Goal: Task Accomplishment & Management: Manage account settings

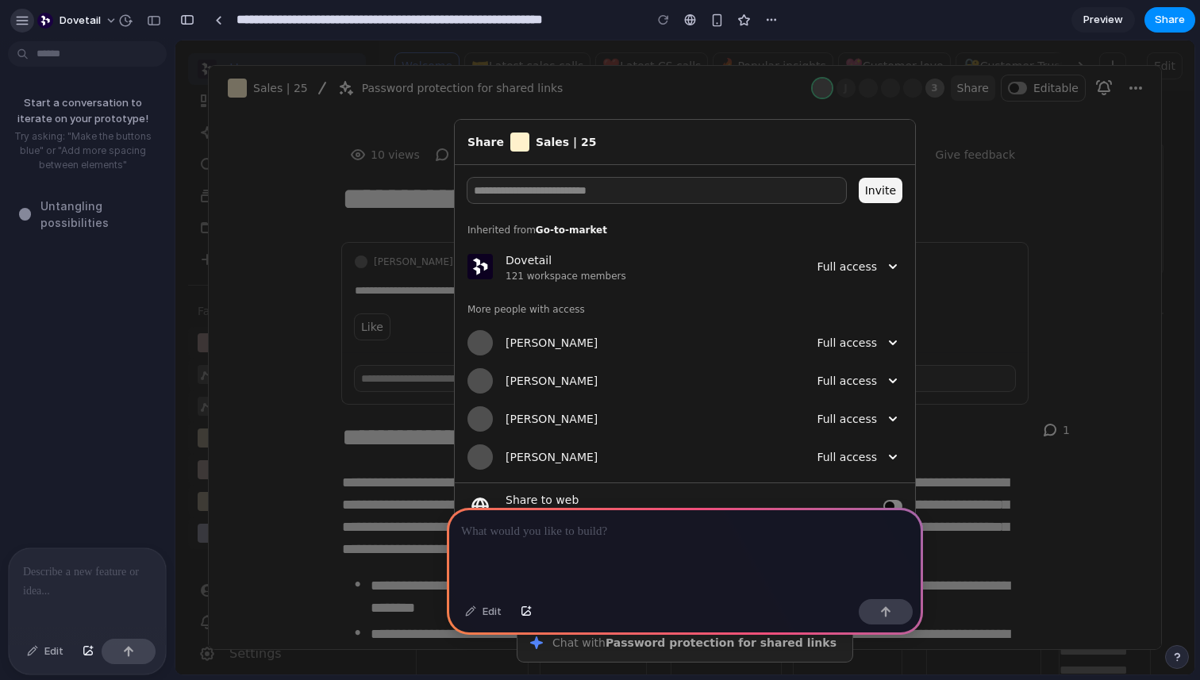
click at [26, 25] on div "button" at bounding box center [22, 20] width 14 height 14
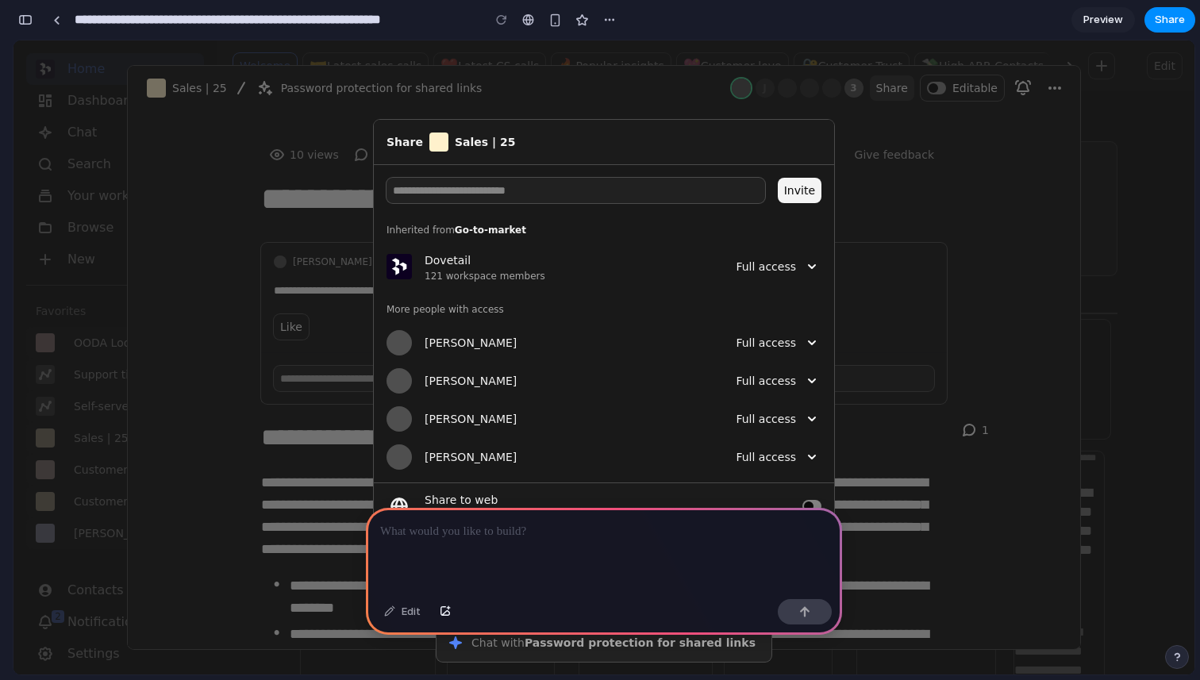
click at [67, 23] on div at bounding box center [56, 20] width 24 height 24
click at [63, 23] on link at bounding box center [56, 20] width 24 height 24
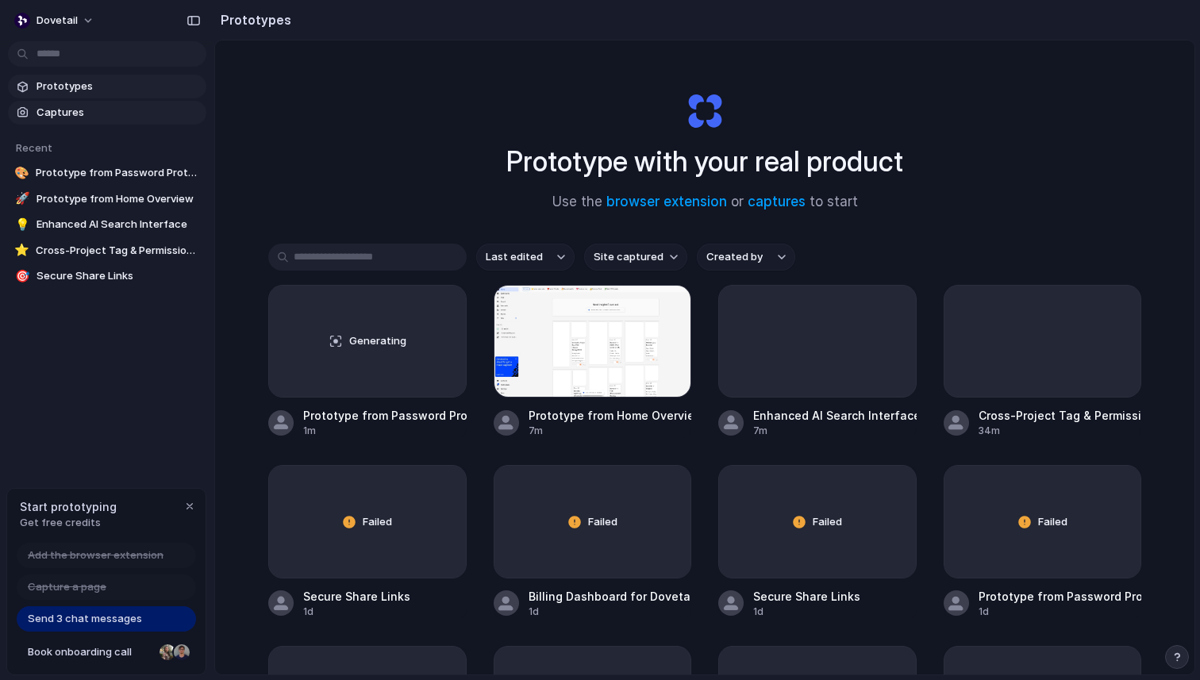
click at [79, 105] on span "Captures" at bounding box center [117, 113] width 163 height 16
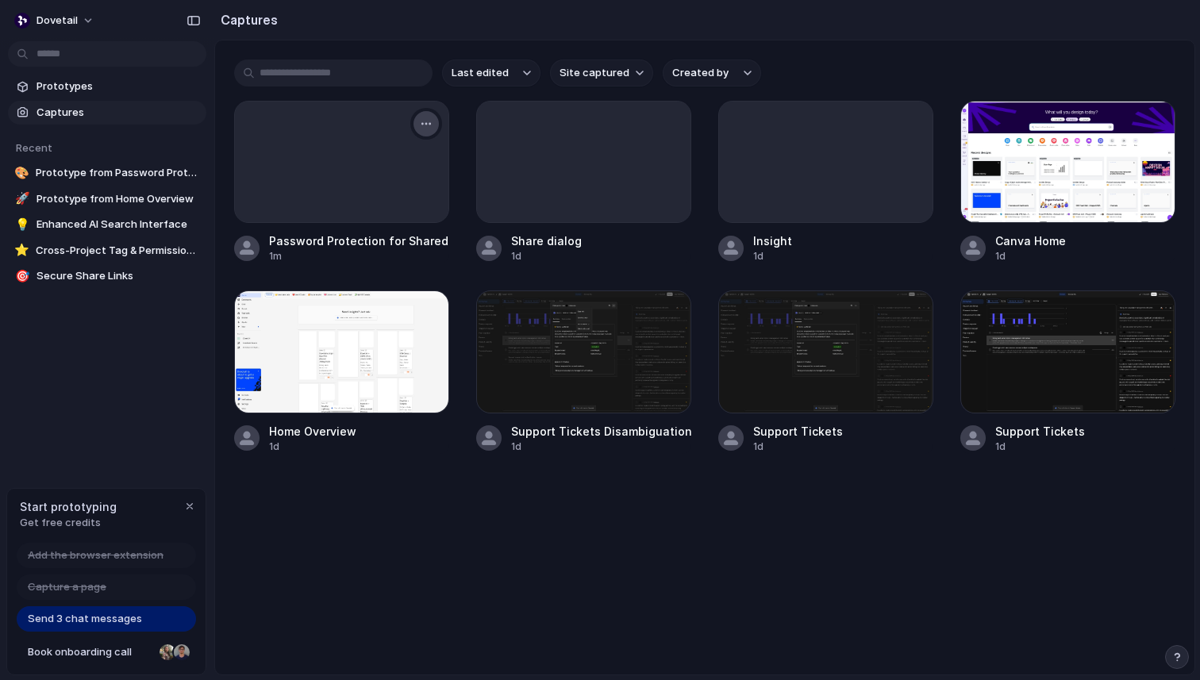
click at [425, 124] on div "button" at bounding box center [426, 123] width 13 height 13
click at [670, 125] on div "Create prototype Rename Copy link Open original page Delete" at bounding box center [600, 340] width 1200 height 680
click at [670, 118] on div "button" at bounding box center [668, 123] width 13 height 13
click at [632, 264] on li "Delete" at bounding box center [616, 261] width 125 height 25
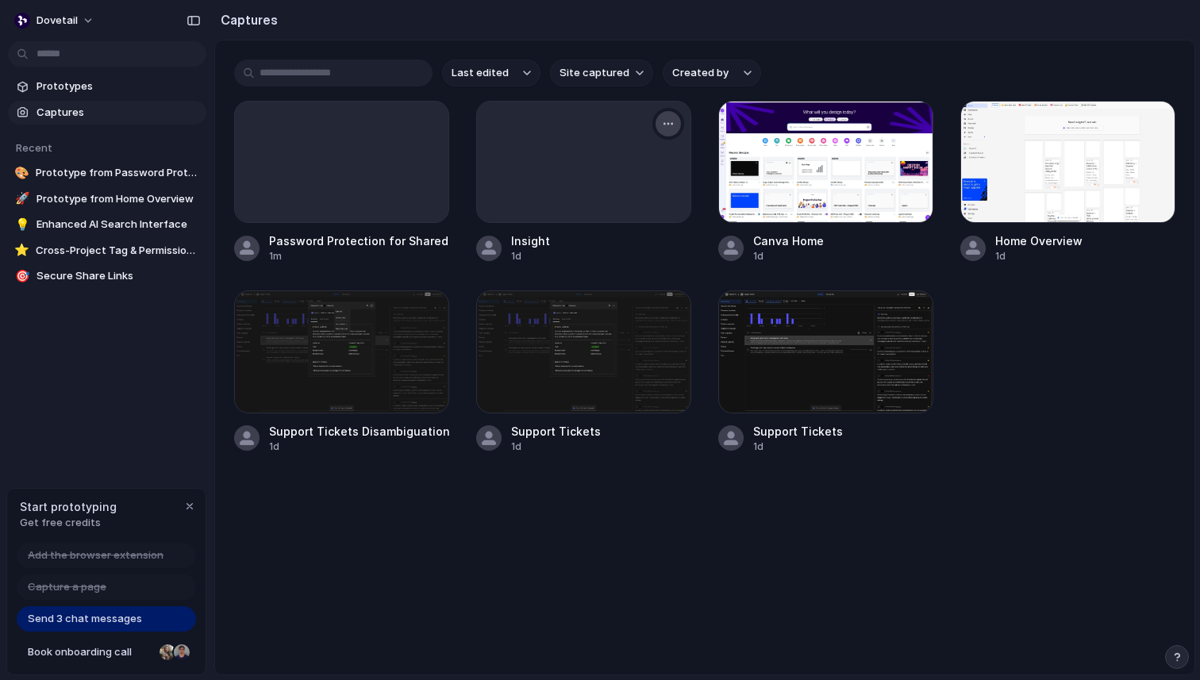
click at [664, 123] on div "button" at bounding box center [668, 123] width 13 height 13
click at [638, 259] on li "Delete" at bounding box center [616, 261] width 125 height 25
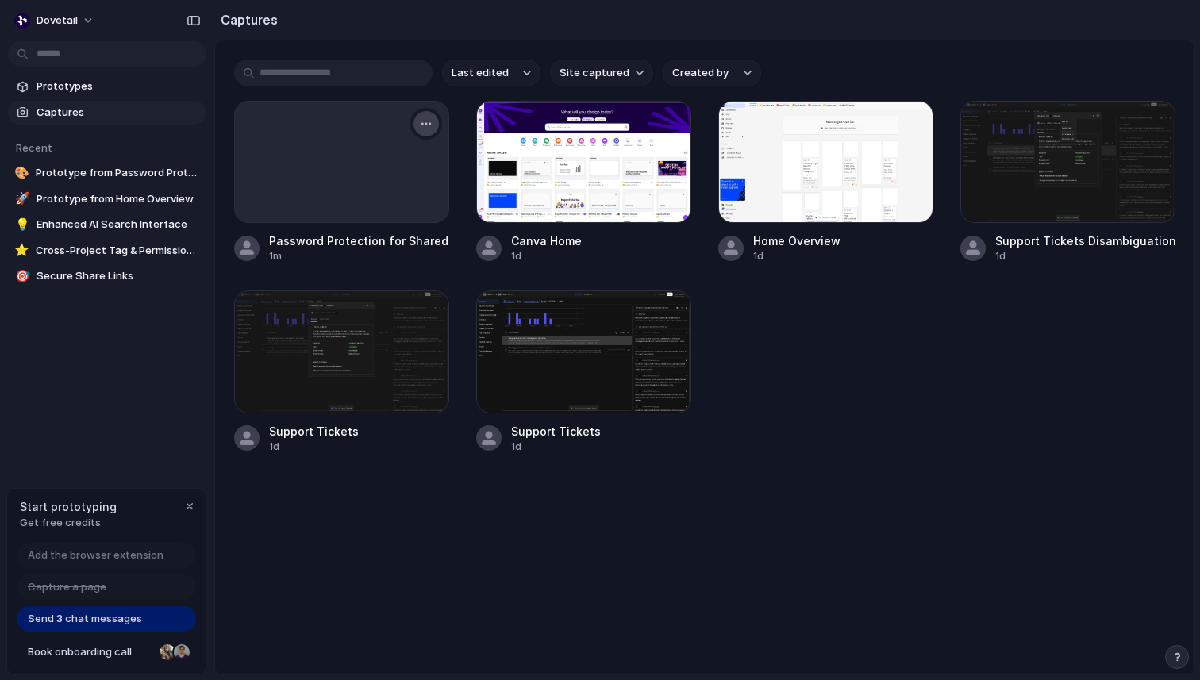
click at [428, 121] on div "button" at bounding box center [426, 123] width 13 height 13
click at [390, 177] on li "Rename" at bounding box center [374, 185] width 125 height 25
type input "**********"
click at [382, 167] on div at bounding box center [341, 162] width 213 height 121
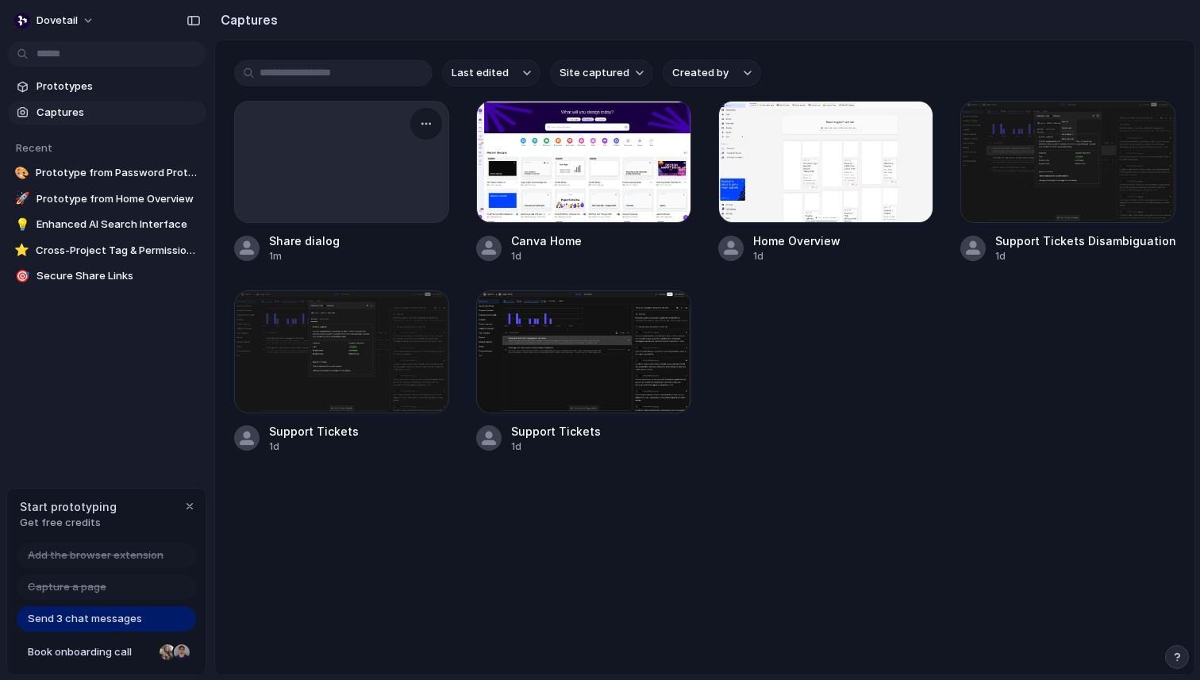
click at [382, 167] on div at bounding box center [341, 162] width 213 height 121
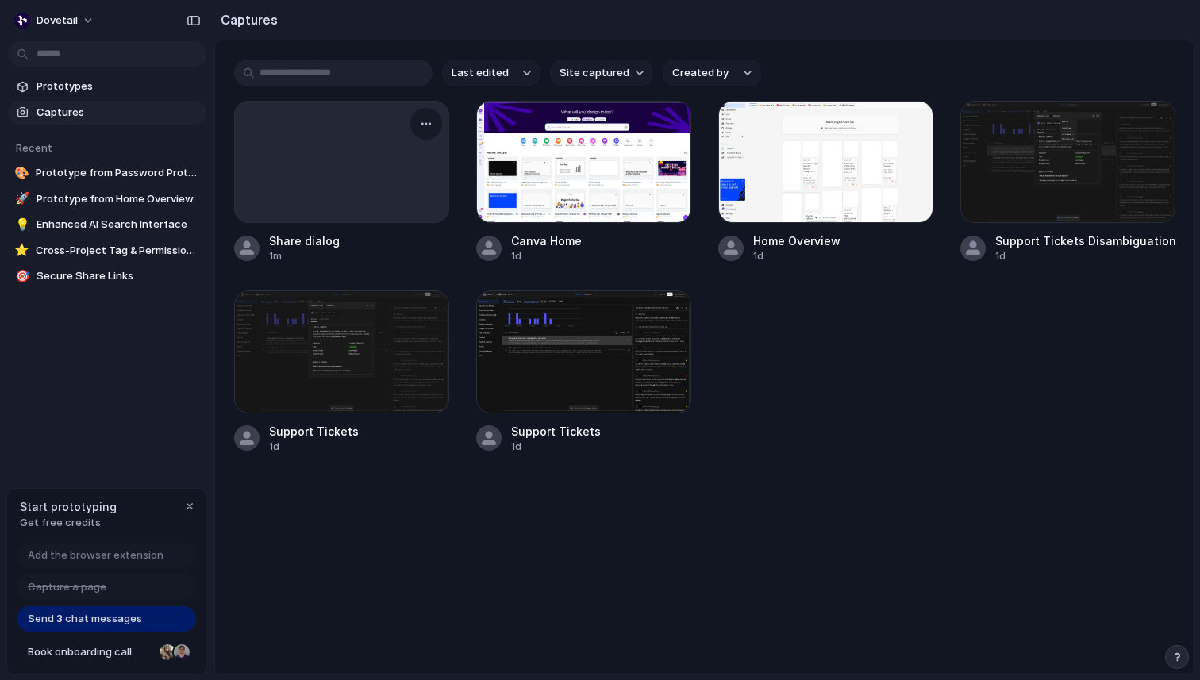
click at [382, 167] on div at bounding box center [341, 162] width 213 height 121
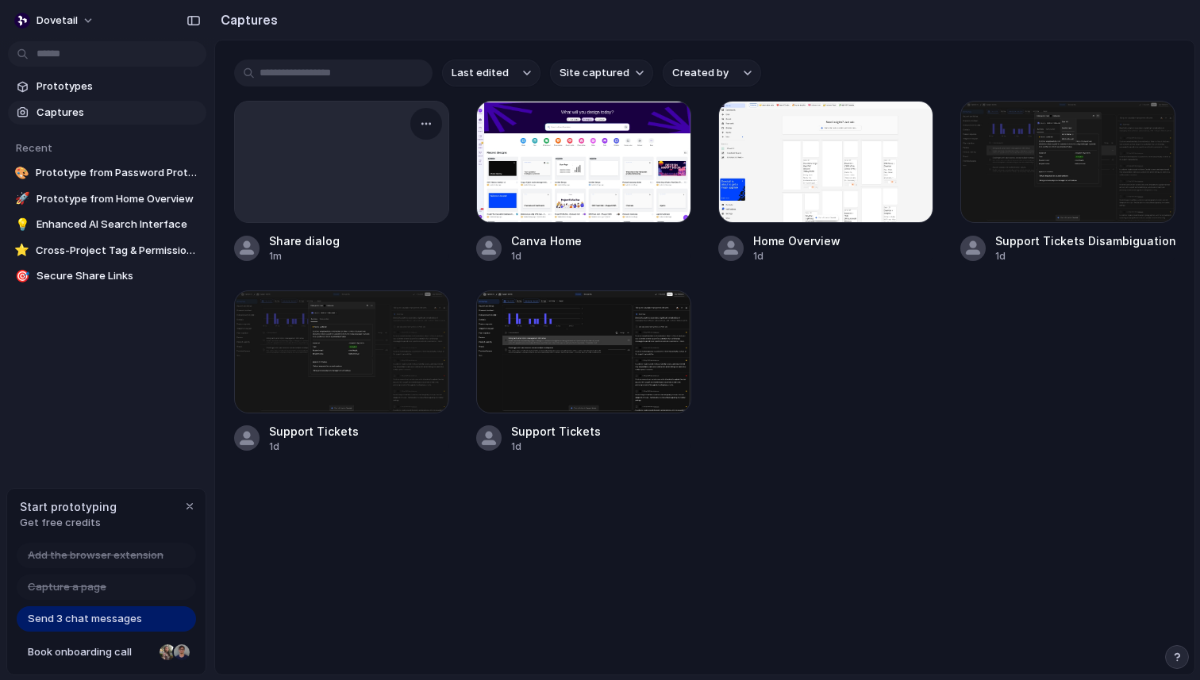
click at [382, 167] on div at bounding box center [341, 162] width 213 height 121
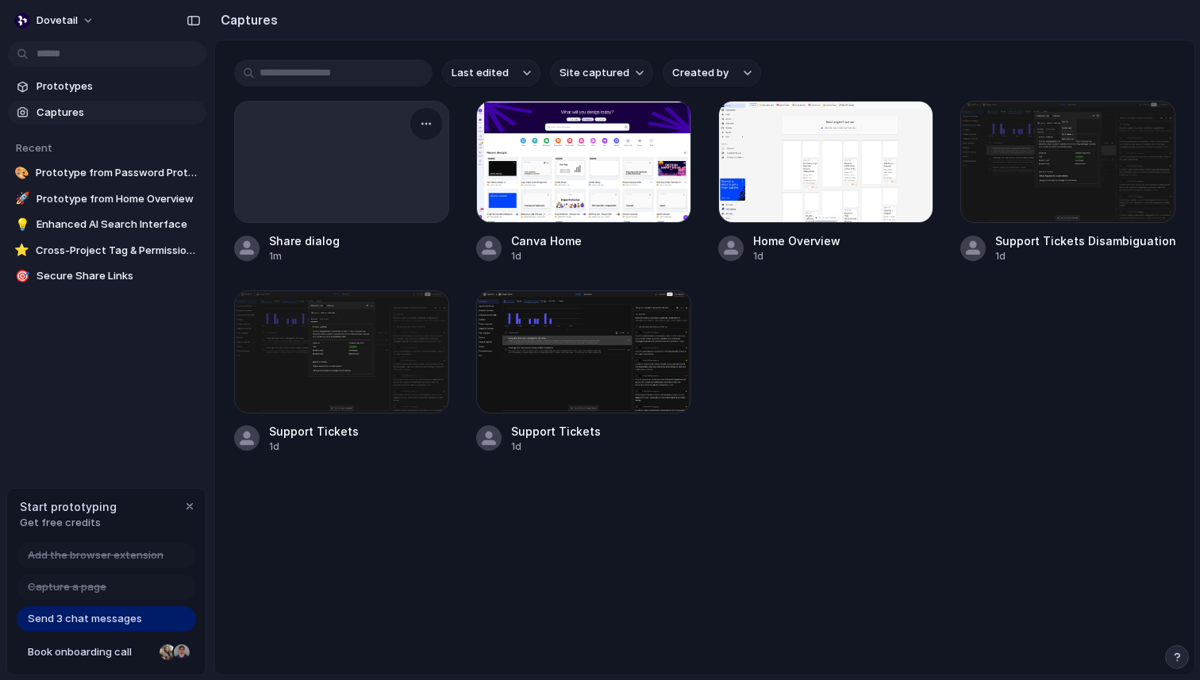
click at [382, 167] on div at bounding box center [341, 162] width 213 height 121
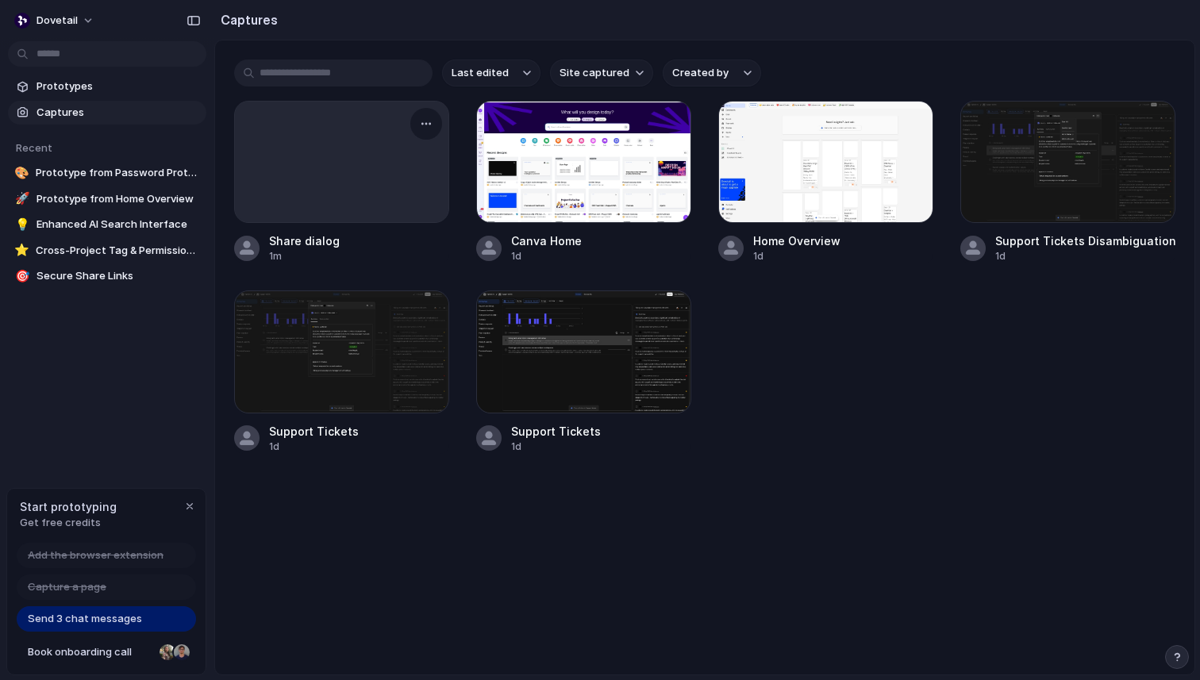
click at [382, 167] on div at bounding box center [341, 162] width 213 height 121
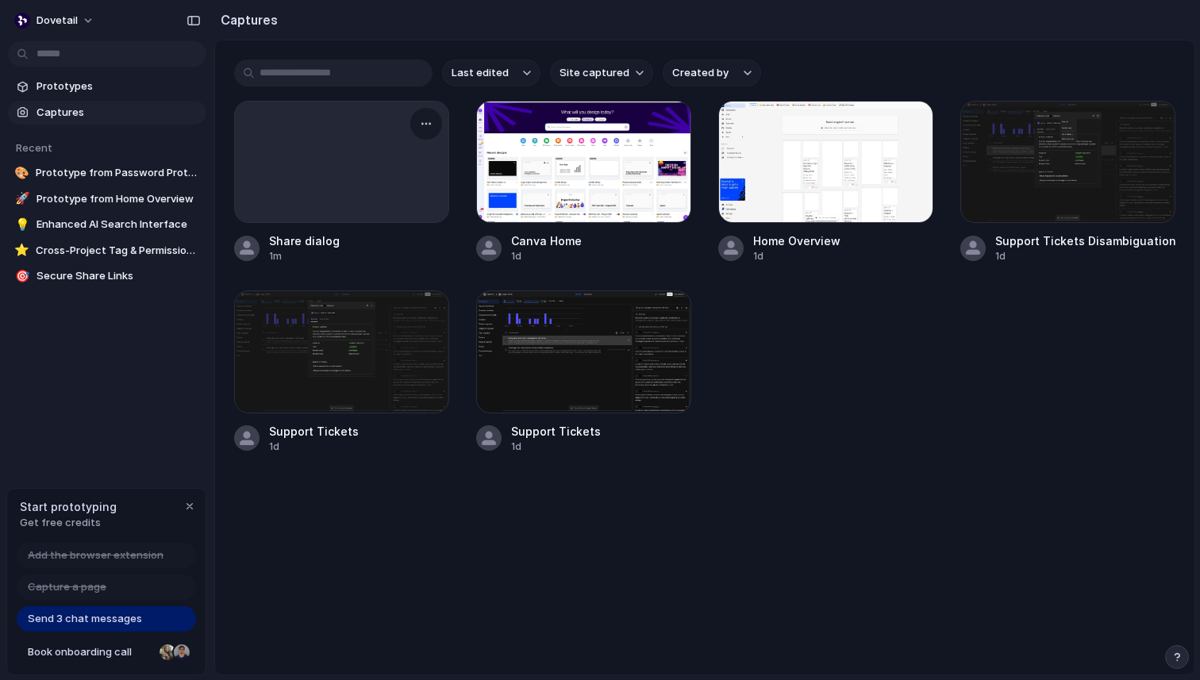
click at [382, 167] on div at bounding box center [341, 162] width 213 height 121
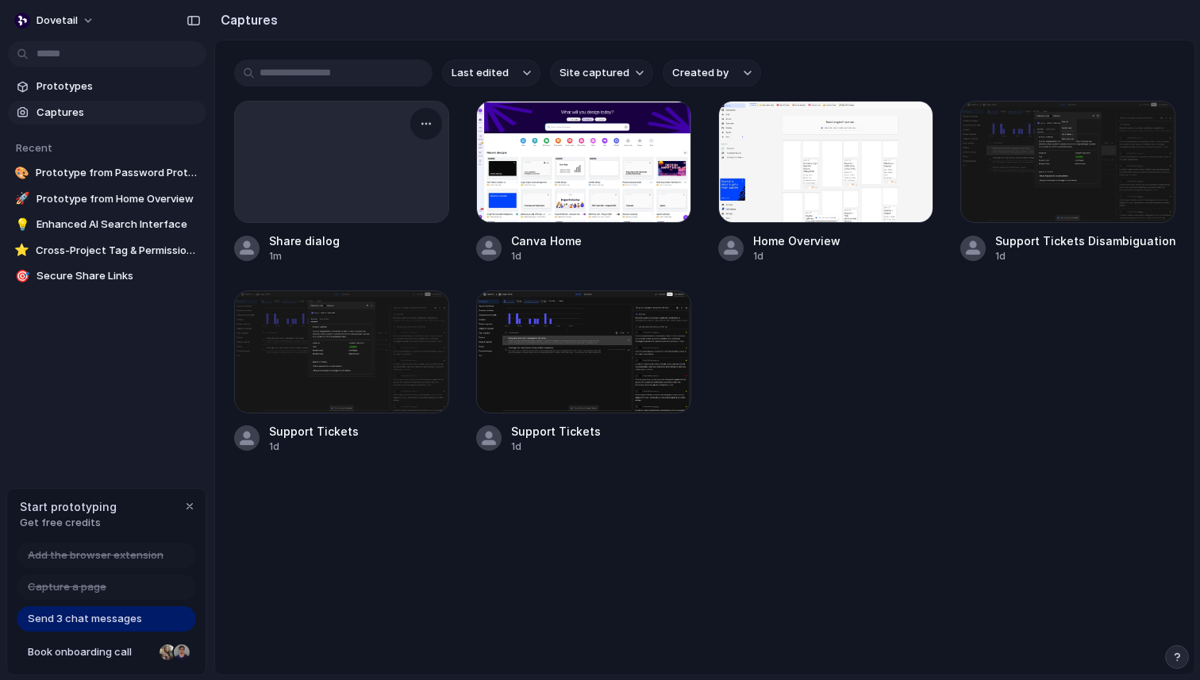
click at [382, 167] on div at bounding box center [341, 162] width 213 height 121
click at [313, 144] on div at bounding box center [341, 162] width 213 height 121
